Goal: Information Seeking & Learning: Learn about a topic

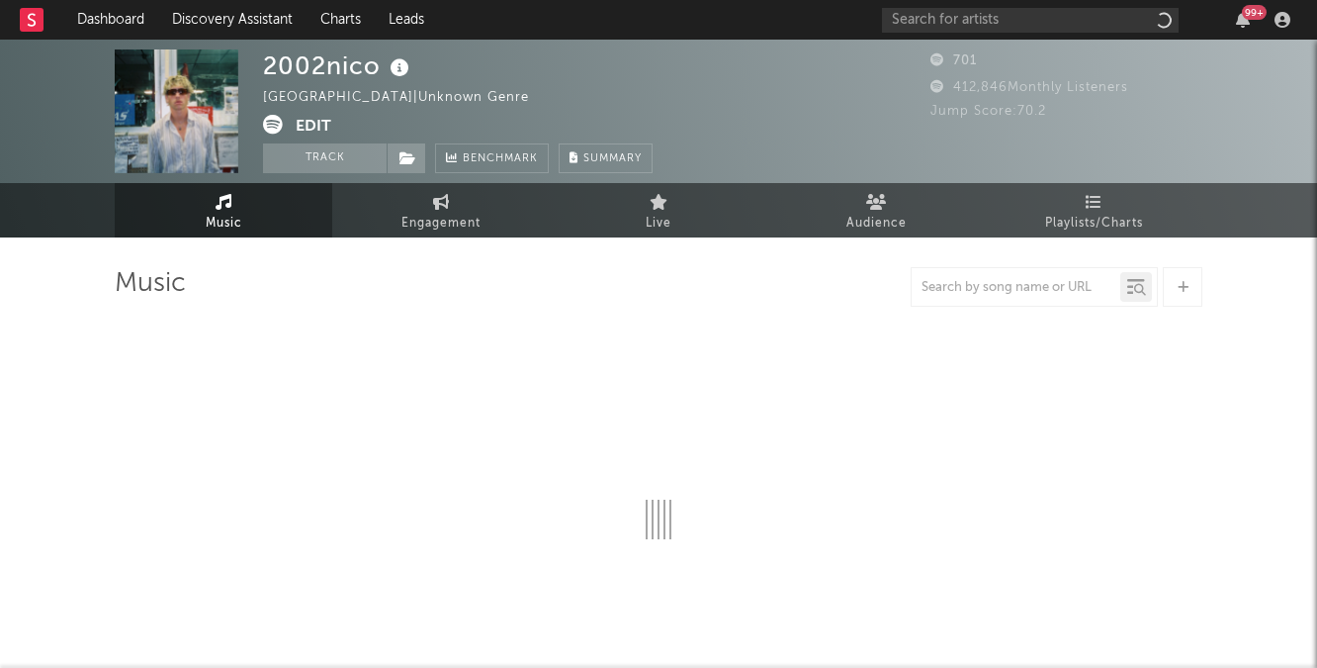
select select "1w"
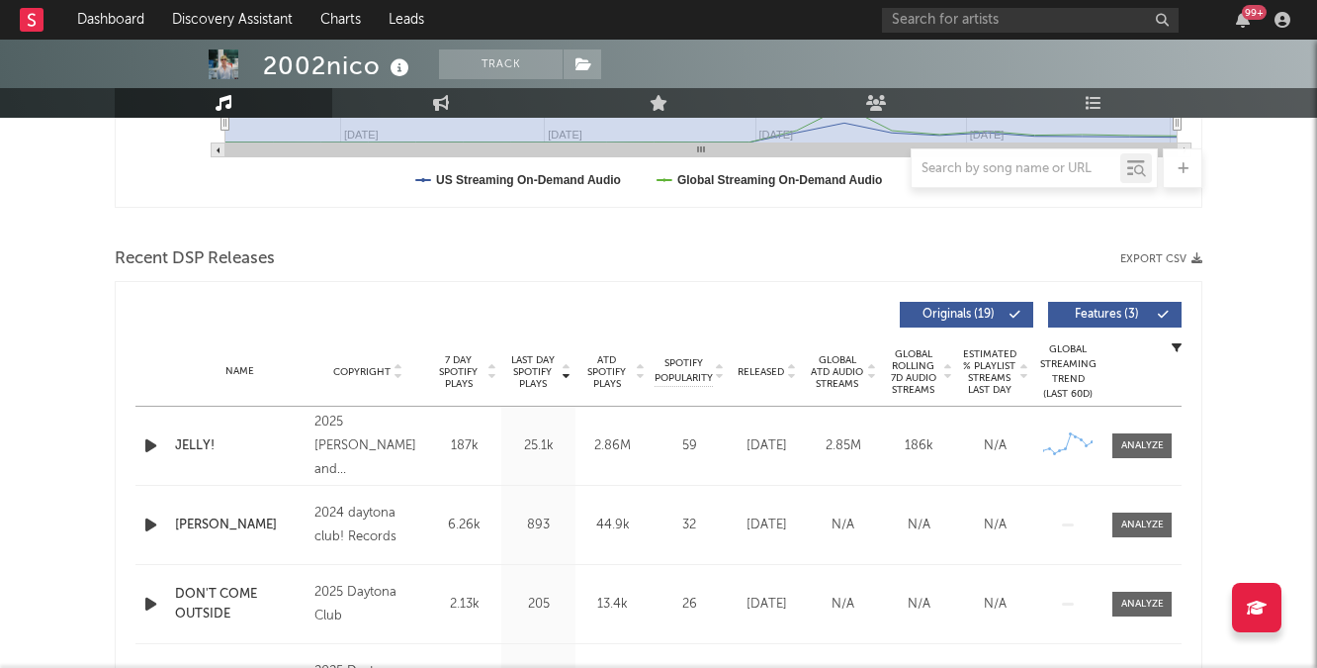
scroll to position [583, 0]
click at [1160, 439] on div at bounding box center [1143, 444] width 43 height 15
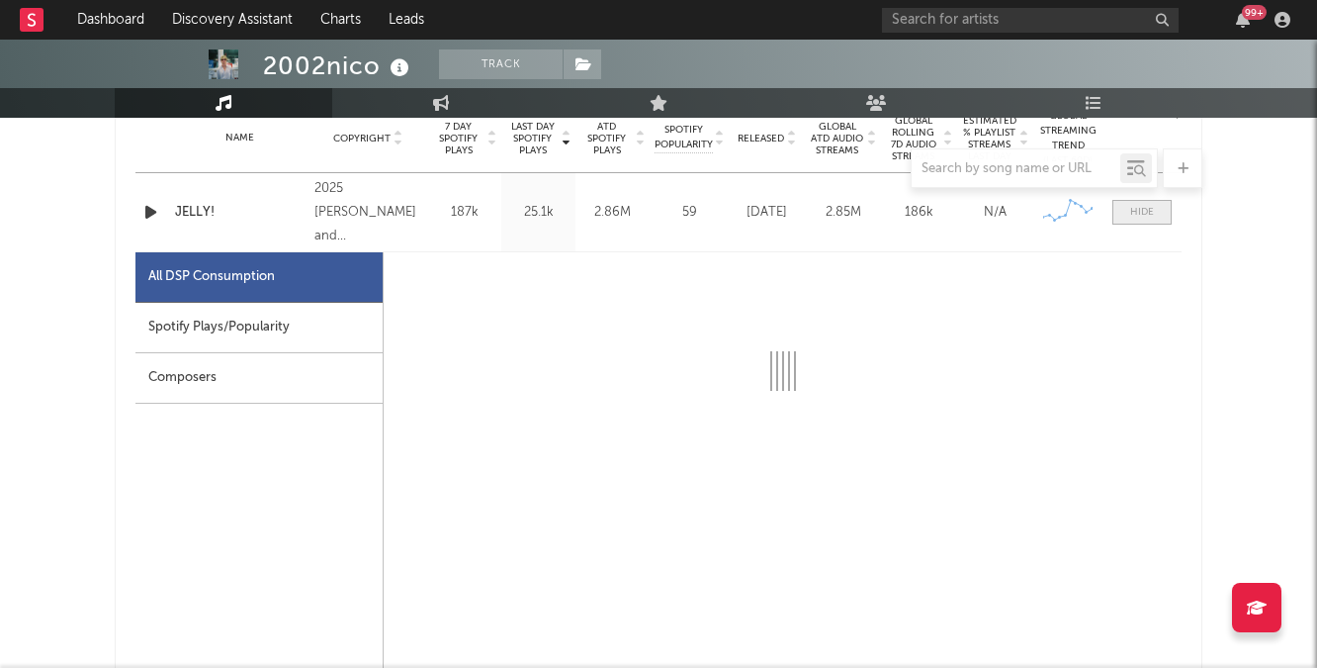
scroll to position [870, 0]
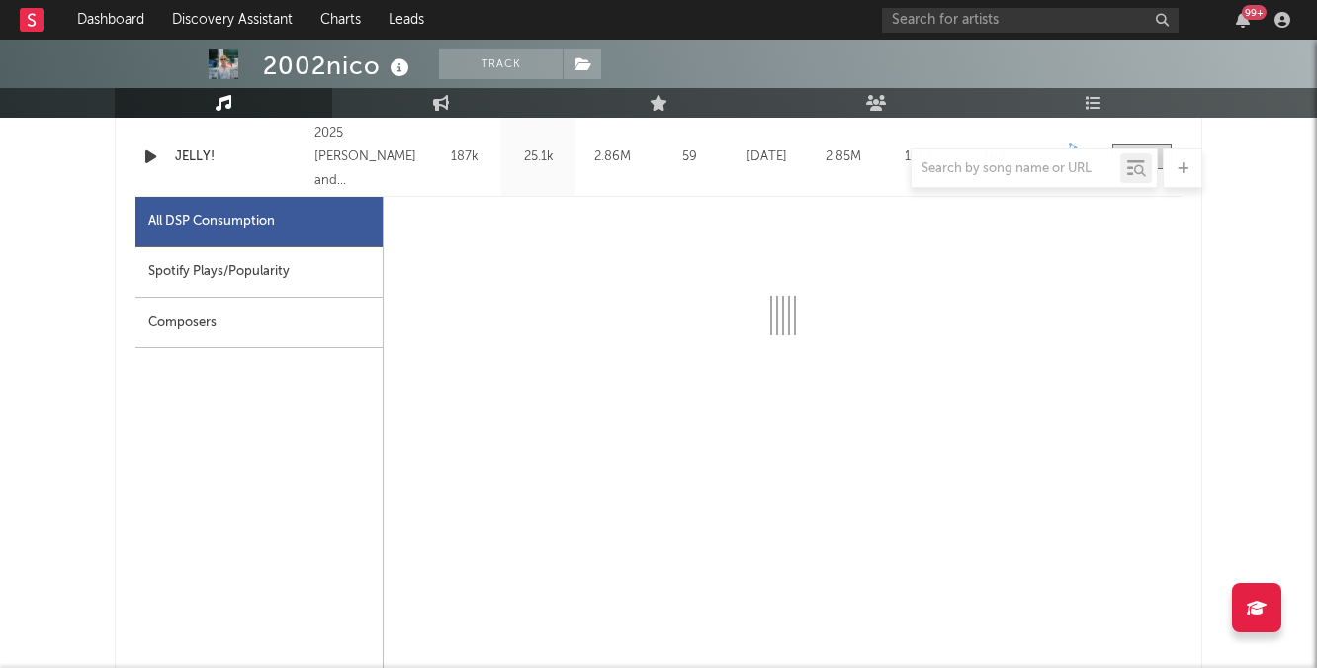
select select "1w"
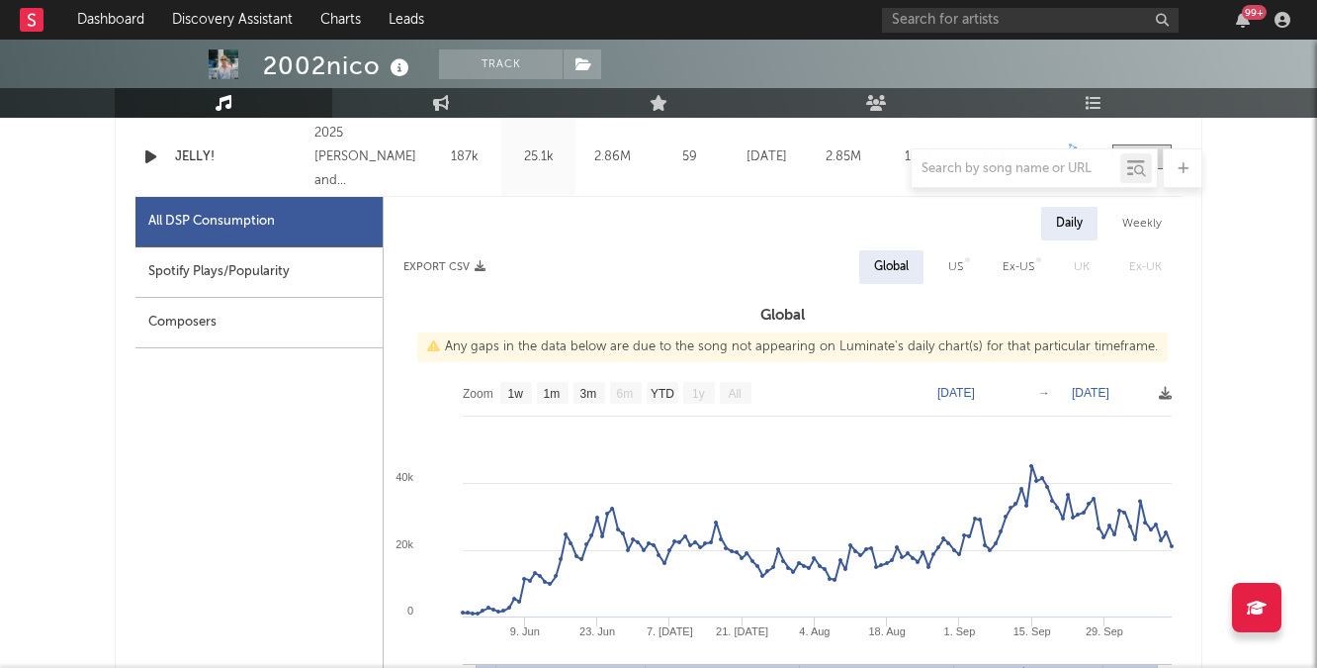
click at [957, 251] on div "US" at bounding box center [956, 267] width 45 height 34
select select "1w"
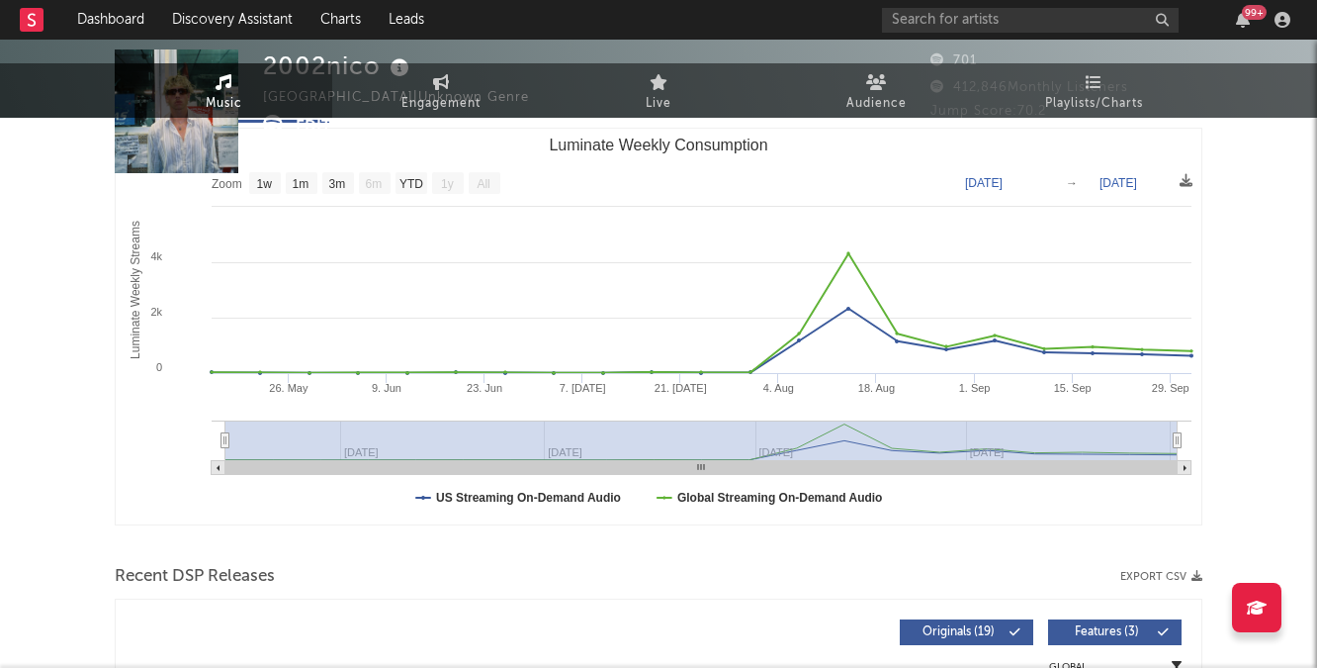
scroll to position [0, 0]
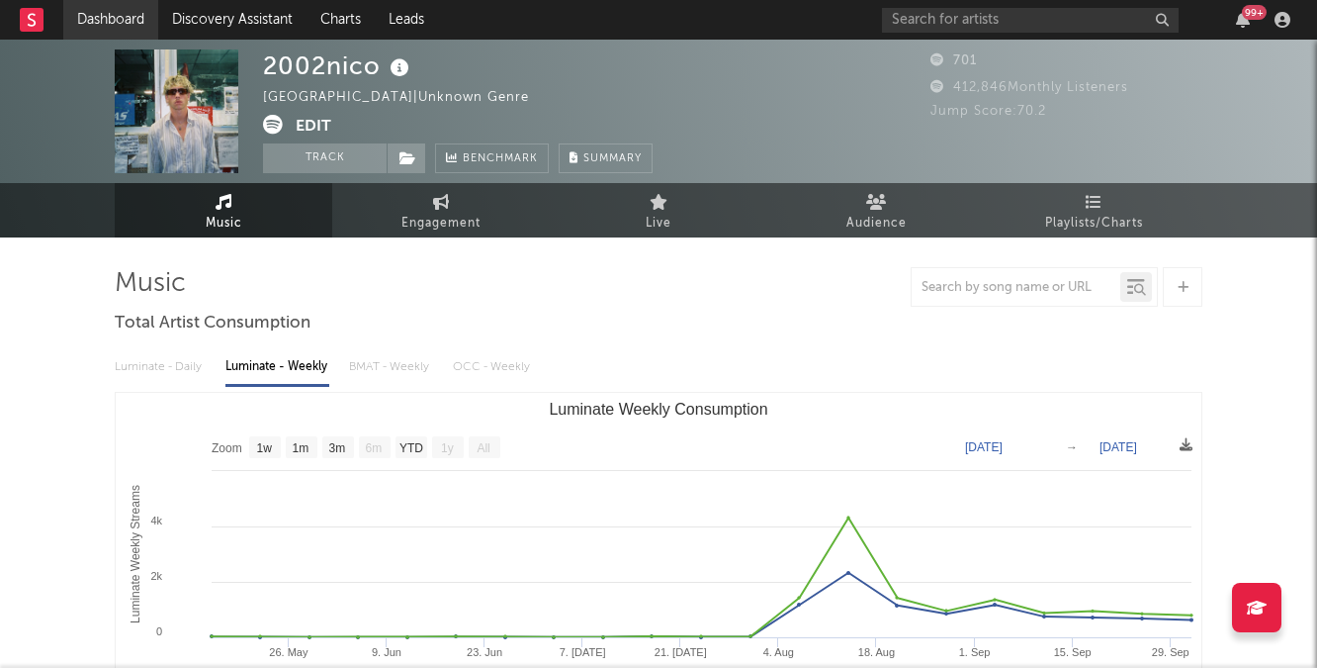
click at [130, 22] on link "Dashboard" at bounding box center [110, 20] width 95 height 40
